Goal: Transaction & Acquisition: Purchase product/service

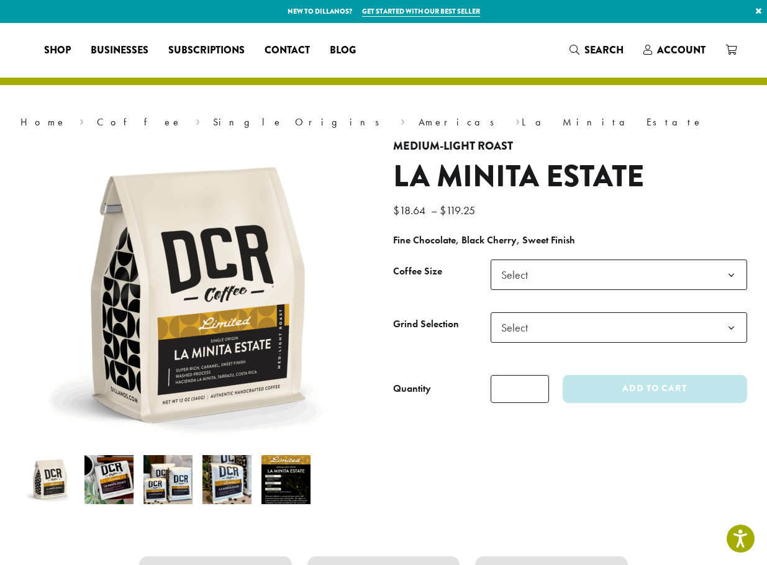
drag, startPoint x: 0, startPoint y: 0, endPoint x: 689, endPoint y: 283, distance: 744.6
click at [729, 276] on b at bounding box center [731, 275] width 30 height 30
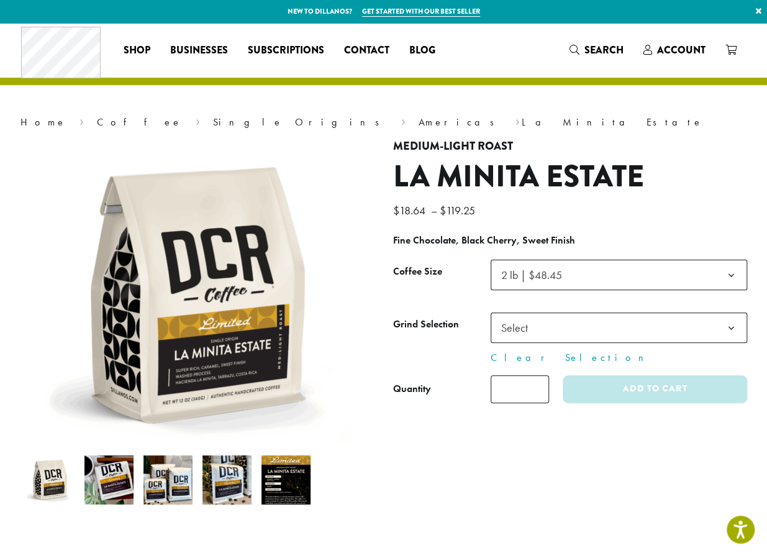
click at [729, 329] on b at bounding box center [731, 328] width 30 height 30
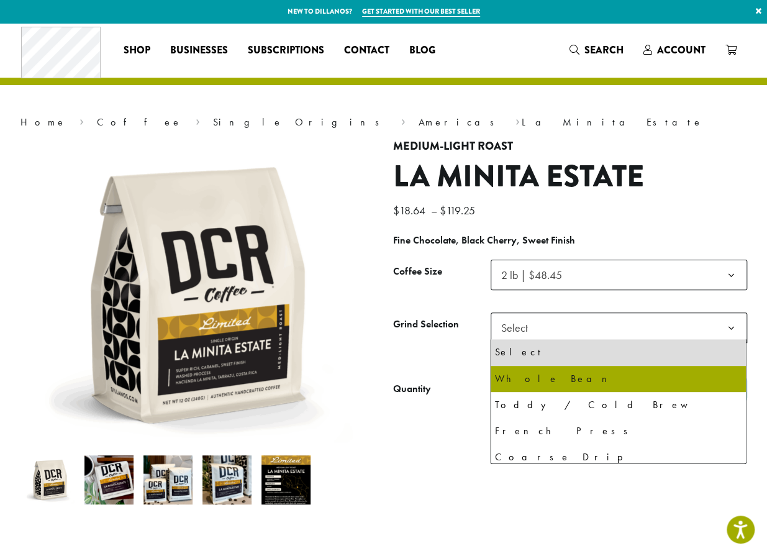
select select "**********"
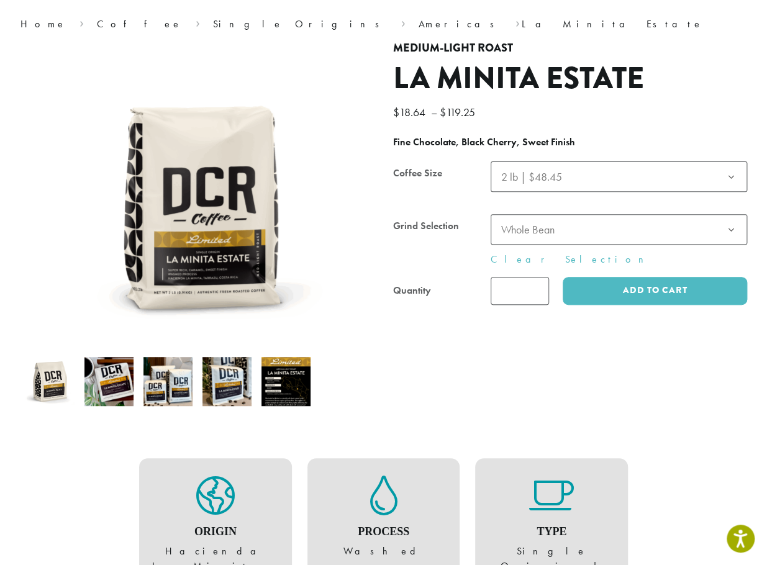
scroll to position [124, 0]
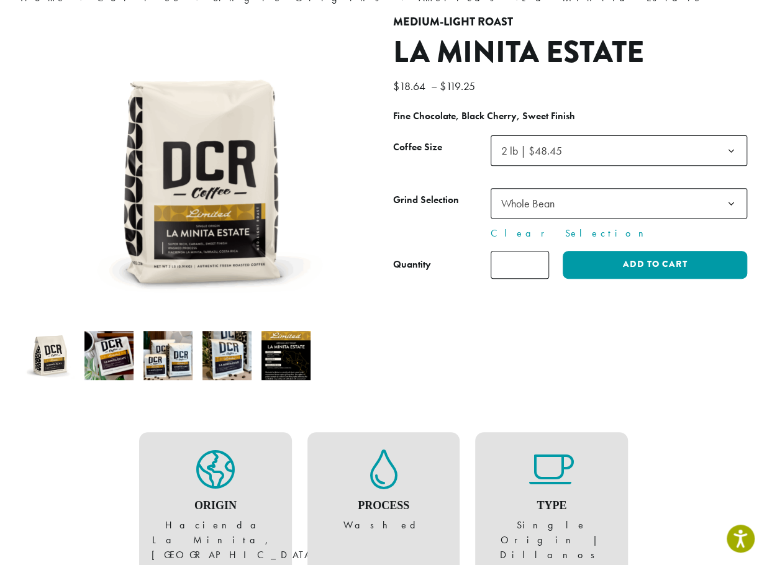
type input "*"
click at [536, 262] on input "*" at bounding box center [520, 265] width 58 height 28
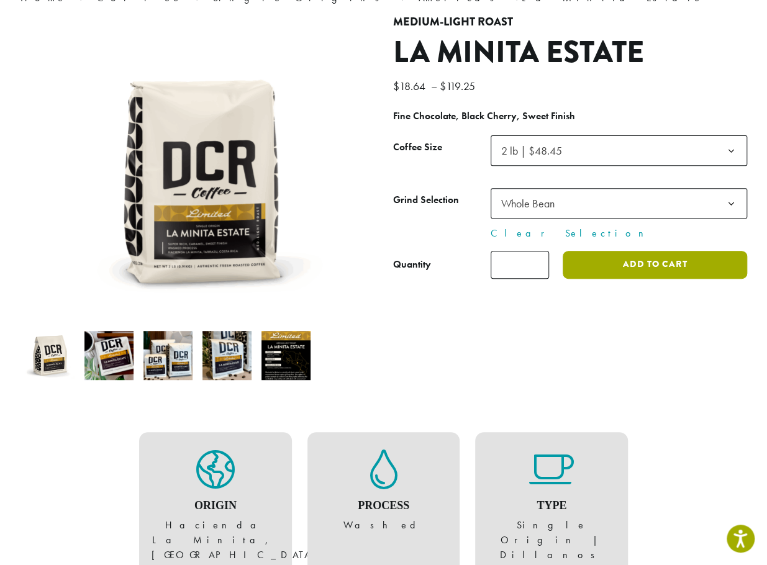
click at [645, 262] on button "Add to cart" at bounding box center [655, 265] width 184 height 28
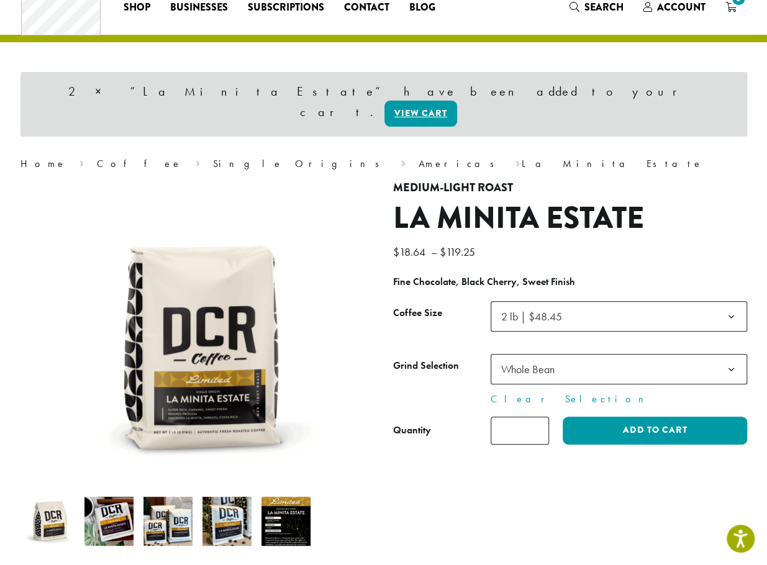
scroll to position [62, 0]
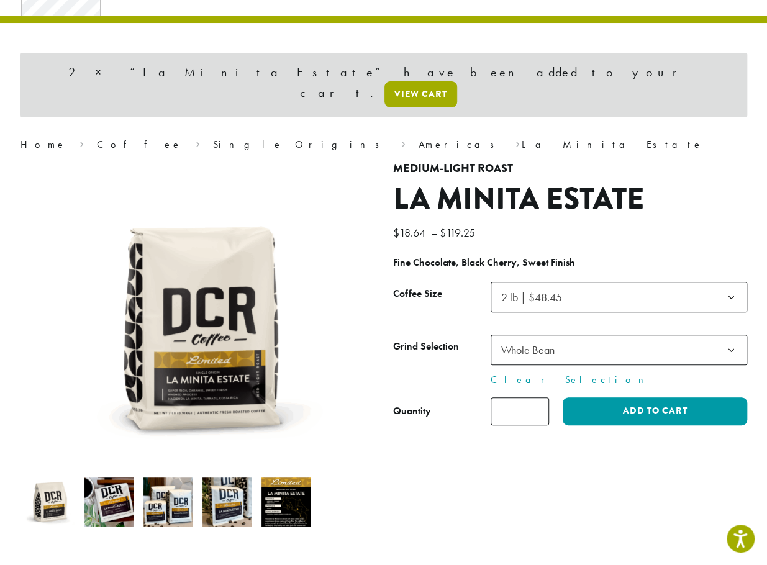
click at [457, 81] on link "View cart" at bounding box center [421, 94] width 73 height 26
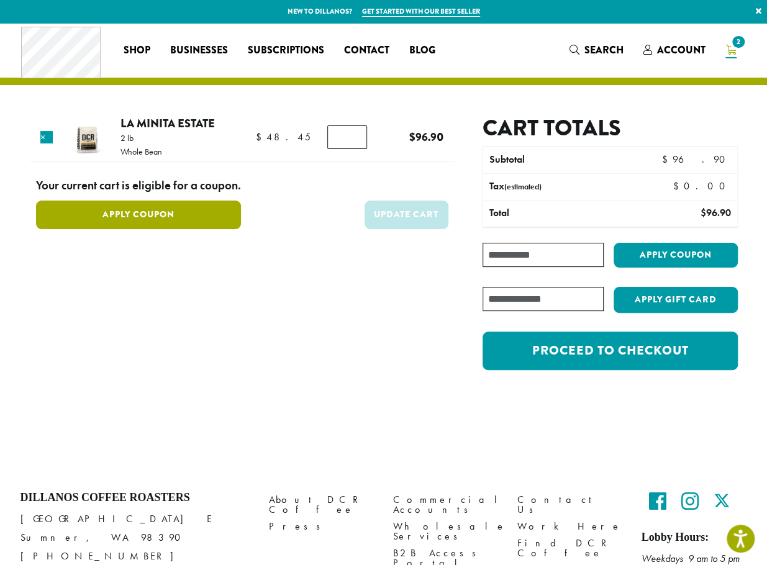
click at [178, 216] on button "Apply Coupon" at bounding box center [138, 215] width 205 height 28
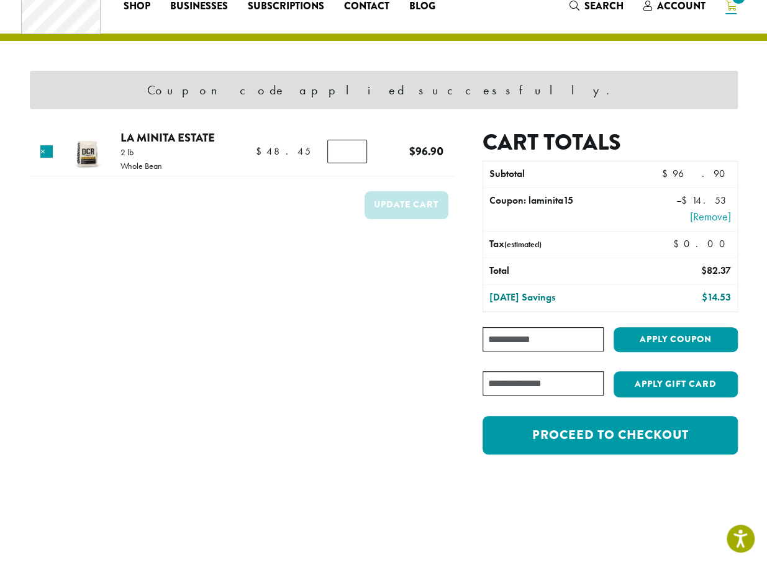
scroll to position [62, 0]
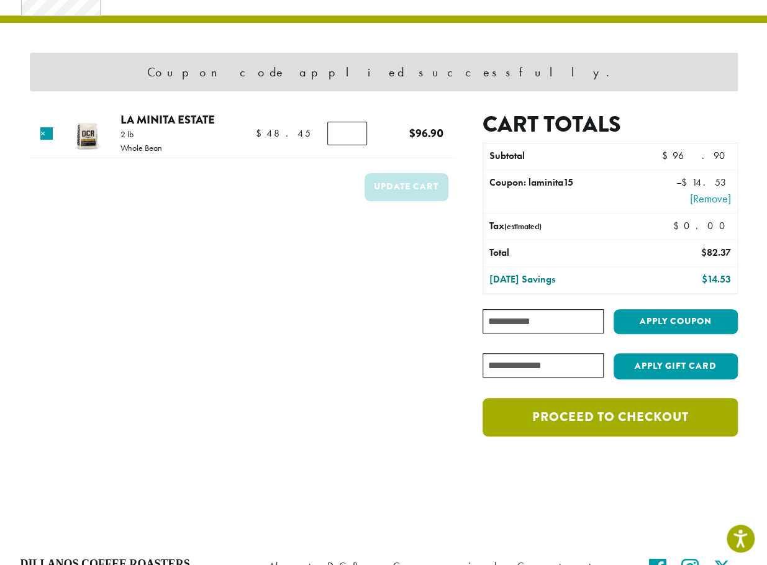
click at [562, 418] on link "Proceed to checkout" at bounding box center [610, 417] width 255 height 39
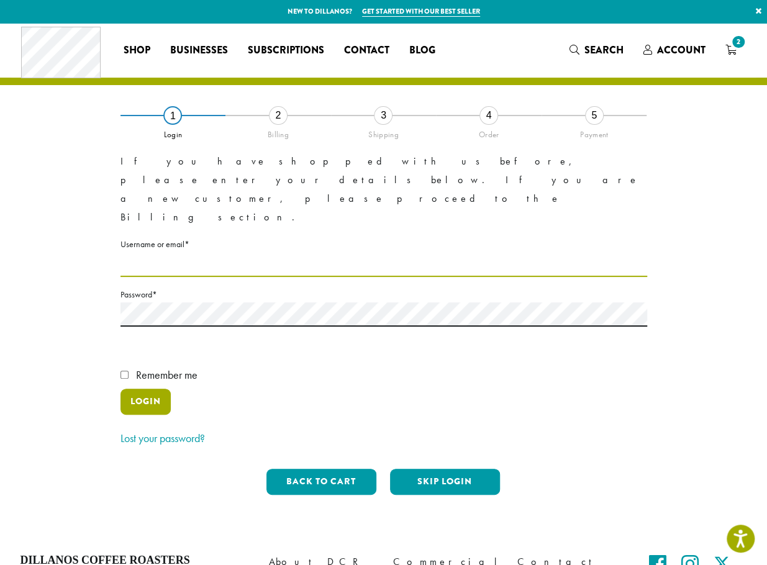
type input "**********"
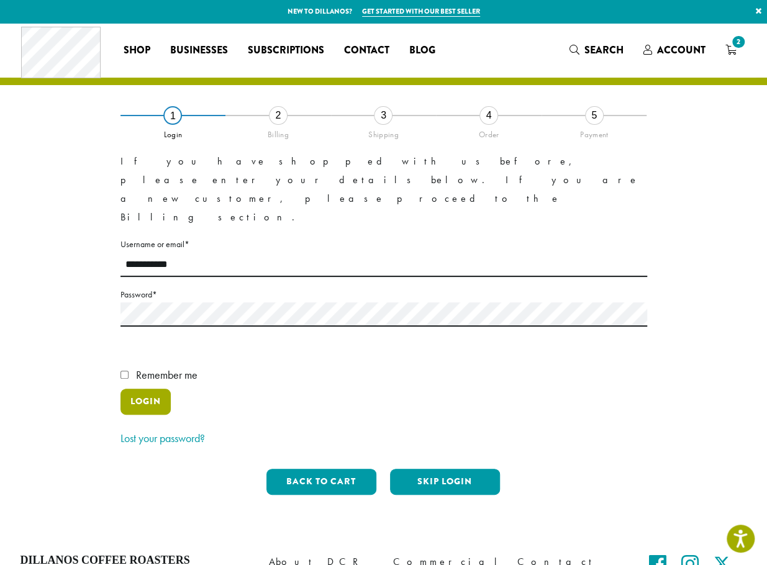
click at [140, 389] on button "Login" at bounding box center [146, 402] width 50 height 26
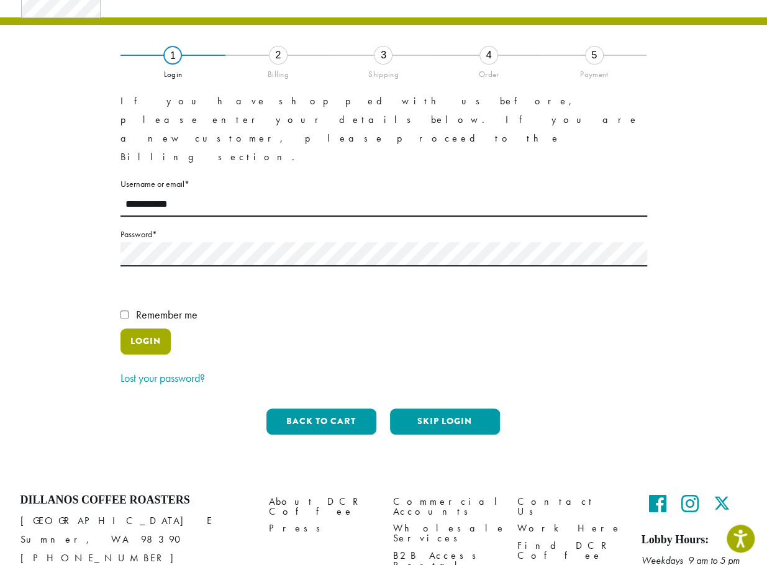
scroll to position [62, 0]
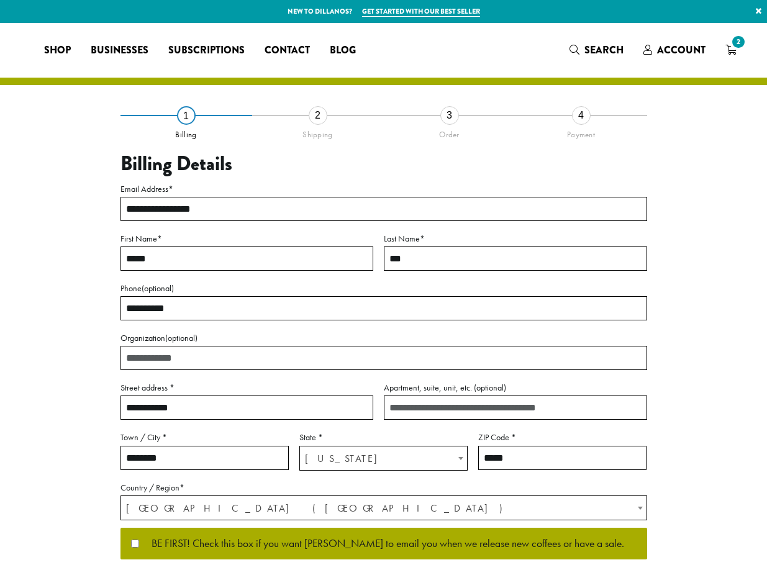
select select "**"
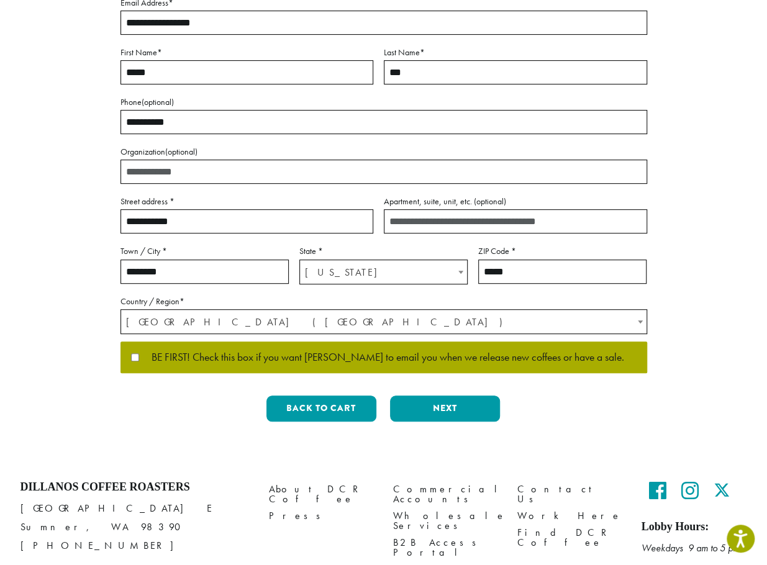
scroll to position [241, 0]
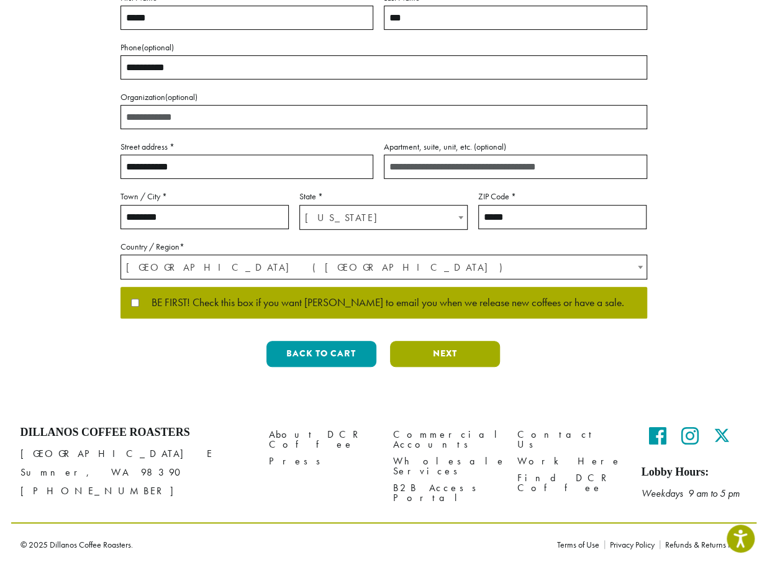
click at [451, 352] on button "Next" at bounding box center [445, 354] width 110 height 26
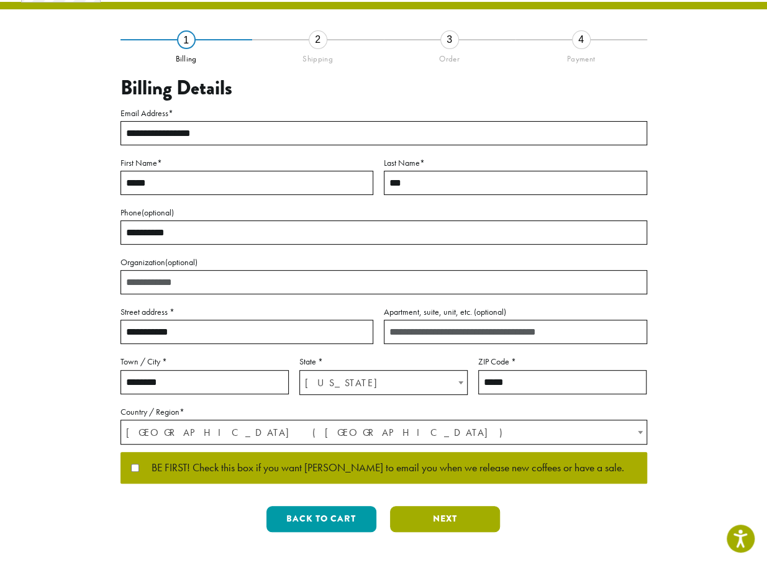
scroll to position [0, 0]
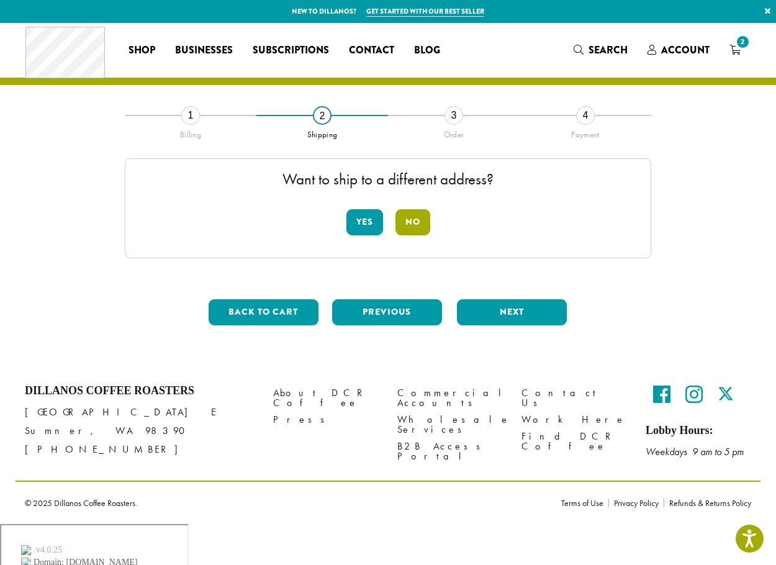
click at [414, 223] on button "No" at bounding box center [413, 222] width 35 height 26
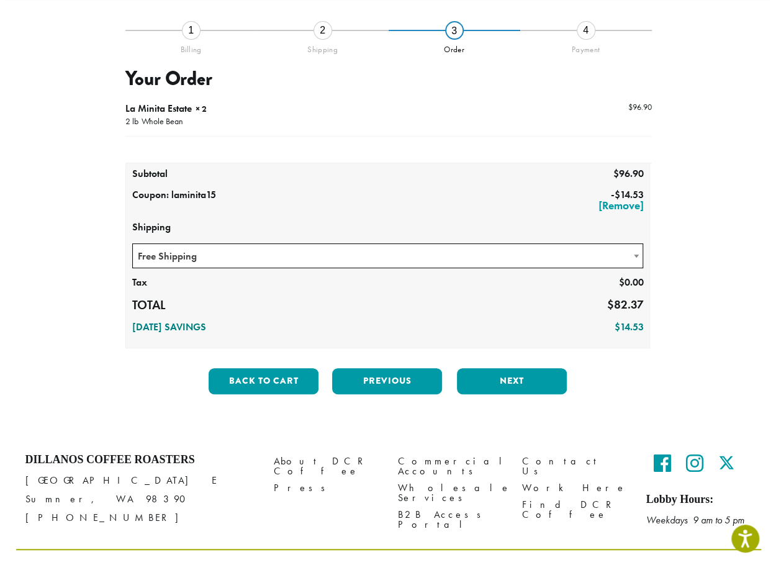
scroll to position [111, 0]
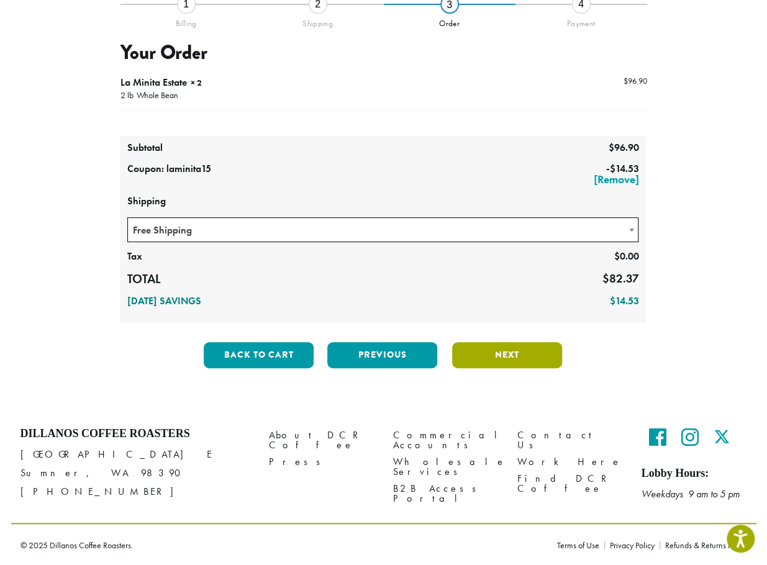
click at [493, 356] on button "Next" at bounding box center [507, 355] width 110 height 26
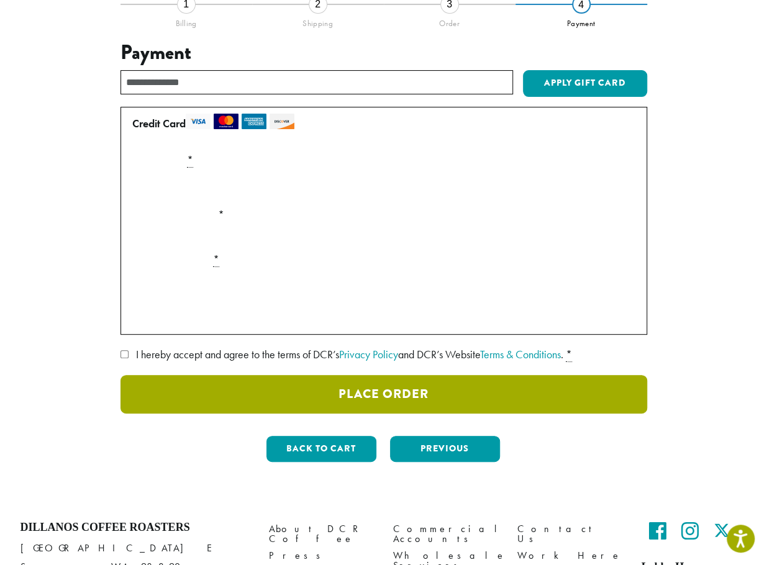
click at [431, 388] on button "Place Order" at bounding box center [384, 394] width 527 height 39
